Goal: Navigation & Orientation: Find specific page/section

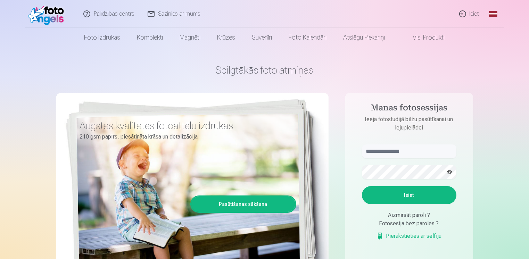
click at [492, 12] on link "Global" at bounding box center [493, 14] width 14 height 28
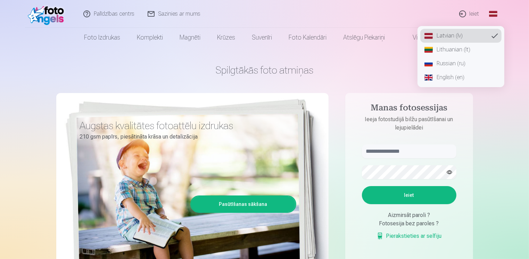
click at [456, 77] on link "English (en)" at bounding box center [460, 77] width 81 height 14
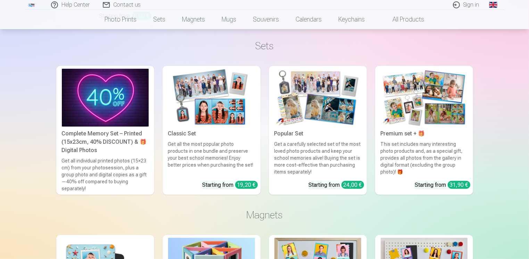
scroll to position [556, 0]
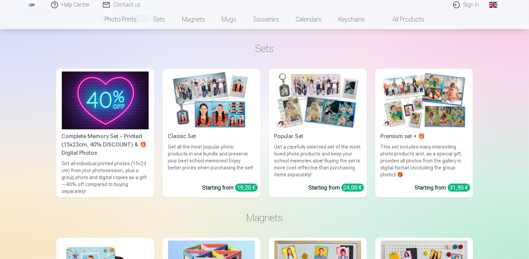
click at [347, 162] on div "Get a carefully selected set of the most loved photo products and keep your sch…" at bounding box center [318, 160] width 92 height 35
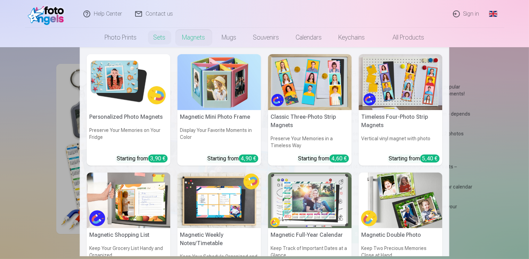
click at [194, 40] on link "Magnets" at bounding box center [194, 37] width 40 height 19
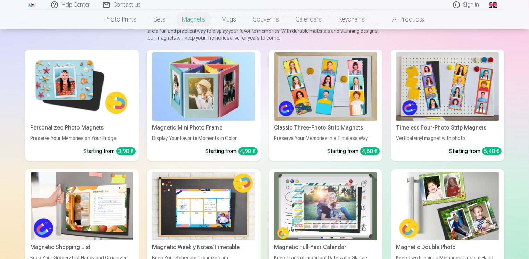
scroll to position [14, 0]
